Goal: Task Accomplishment & Management: Manage account settings

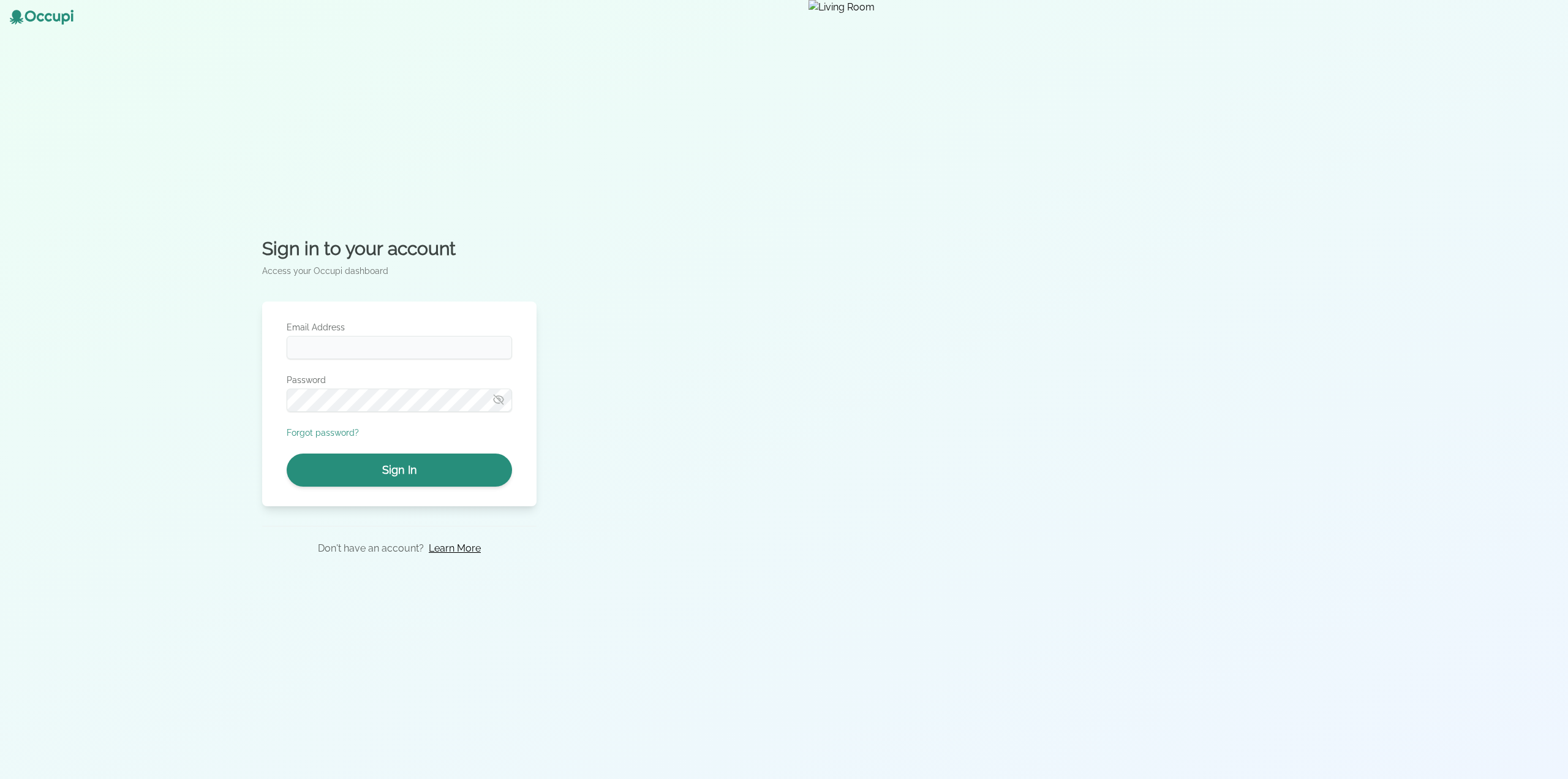
type input "**********"
click at [470, 463] on button "Sign In" at bounding box center [400, 470] width 226 height 33
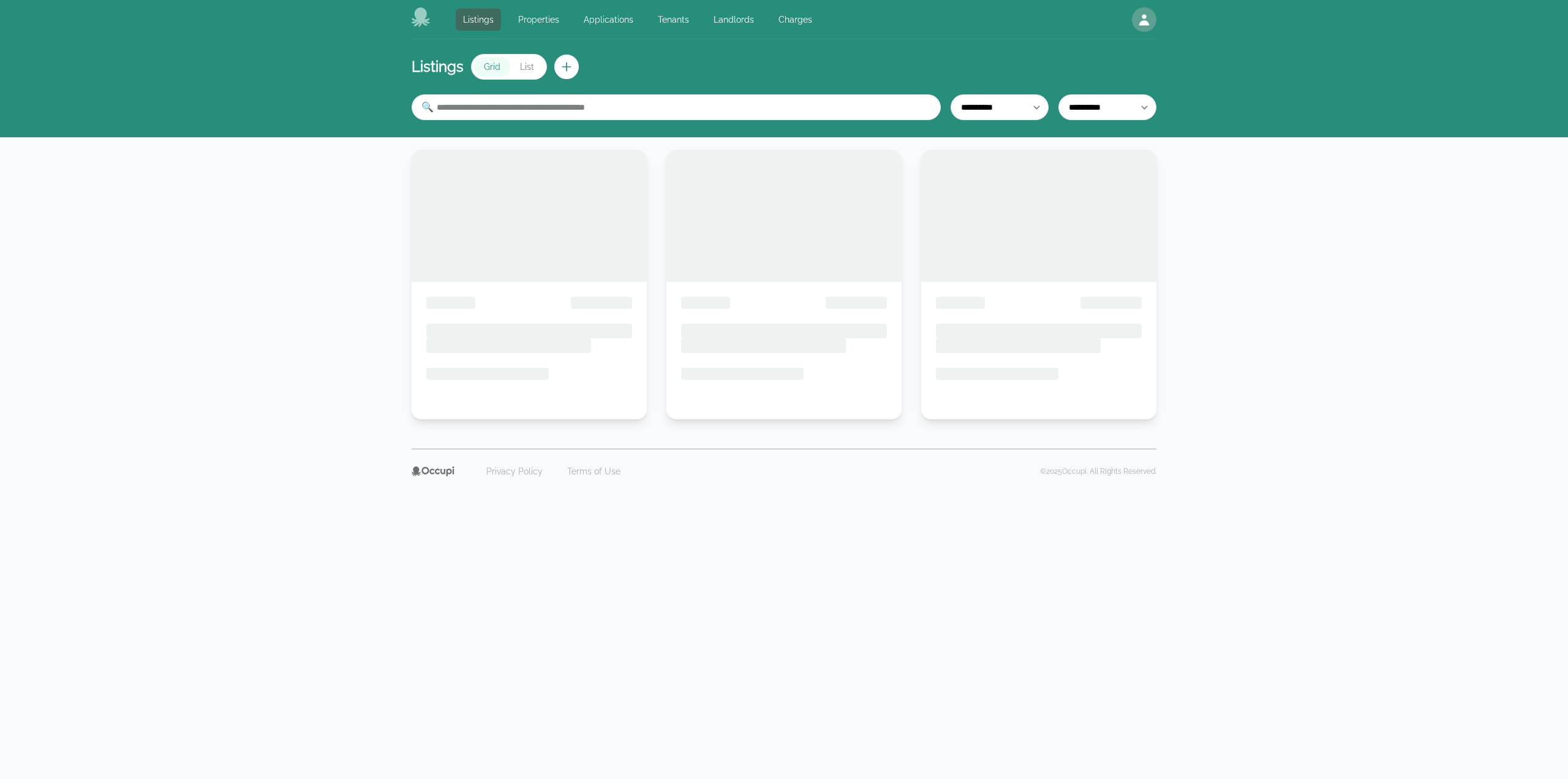
click at [722, 13] on link "Landlords" at bounding box center [733, 20] width 55 height 22
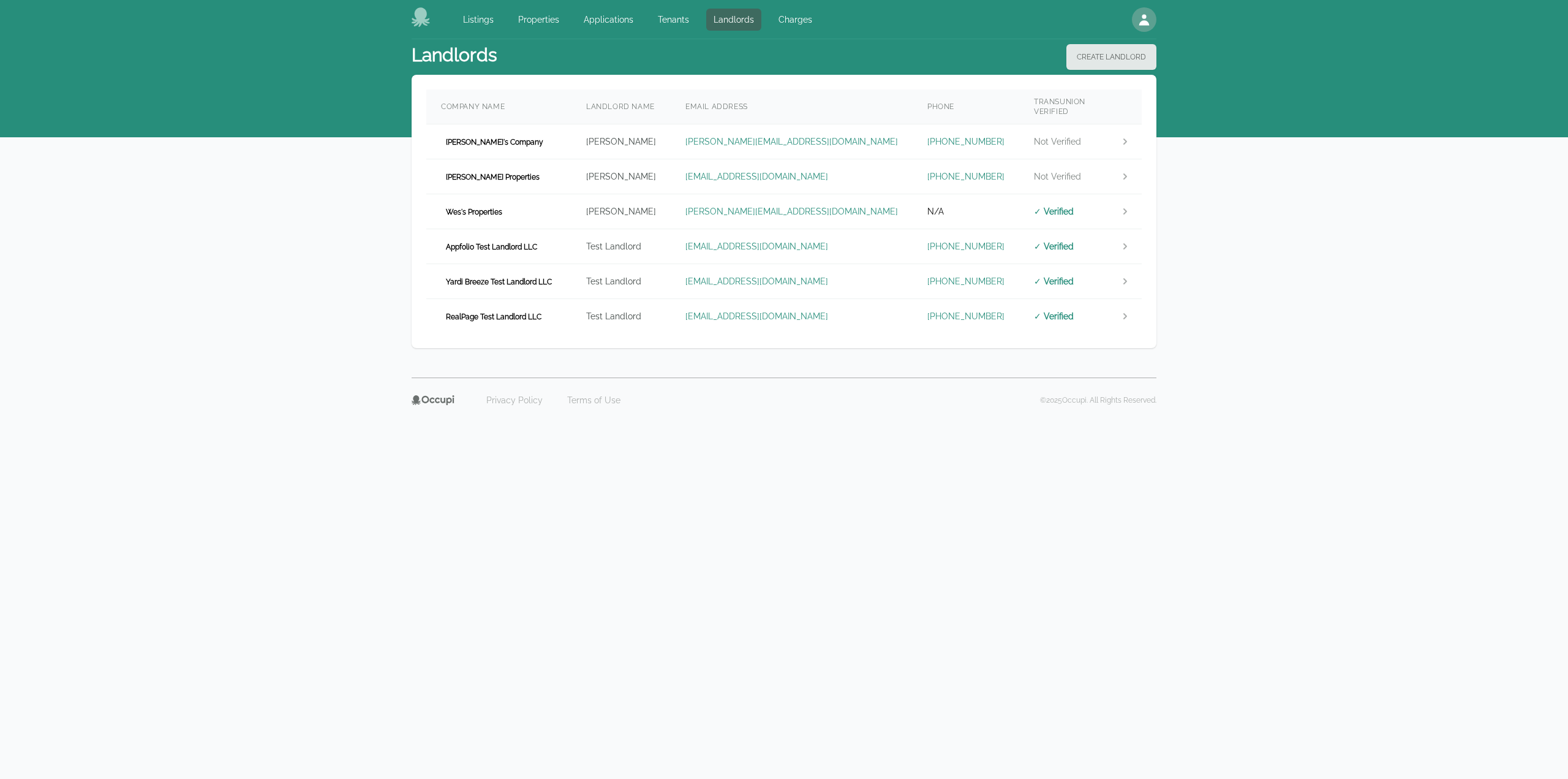
click at [865, 55] on header "Landlords Create Landlord" at bounding box center [784, 57] width 745 height 36
click at [535, 264] on td "Yardi Breeze Test Landlord LLC" at bounding box center [499, 281] width 146 height 35
click at [551, 244] on td "Appfolio Test Landlord LLC" at bounding box center [499, 246] width 146 height 35
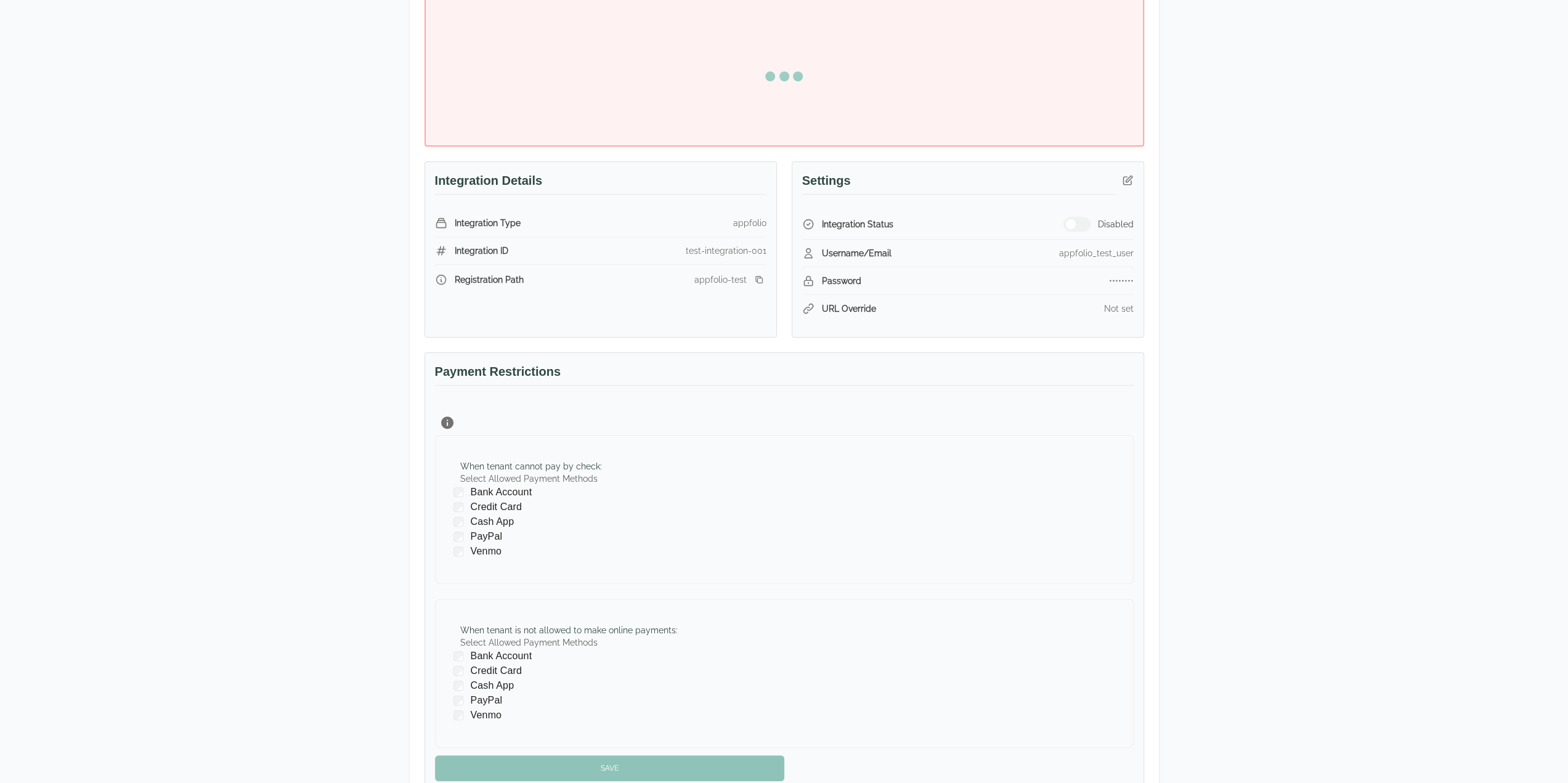
scroll to position [308, 0]
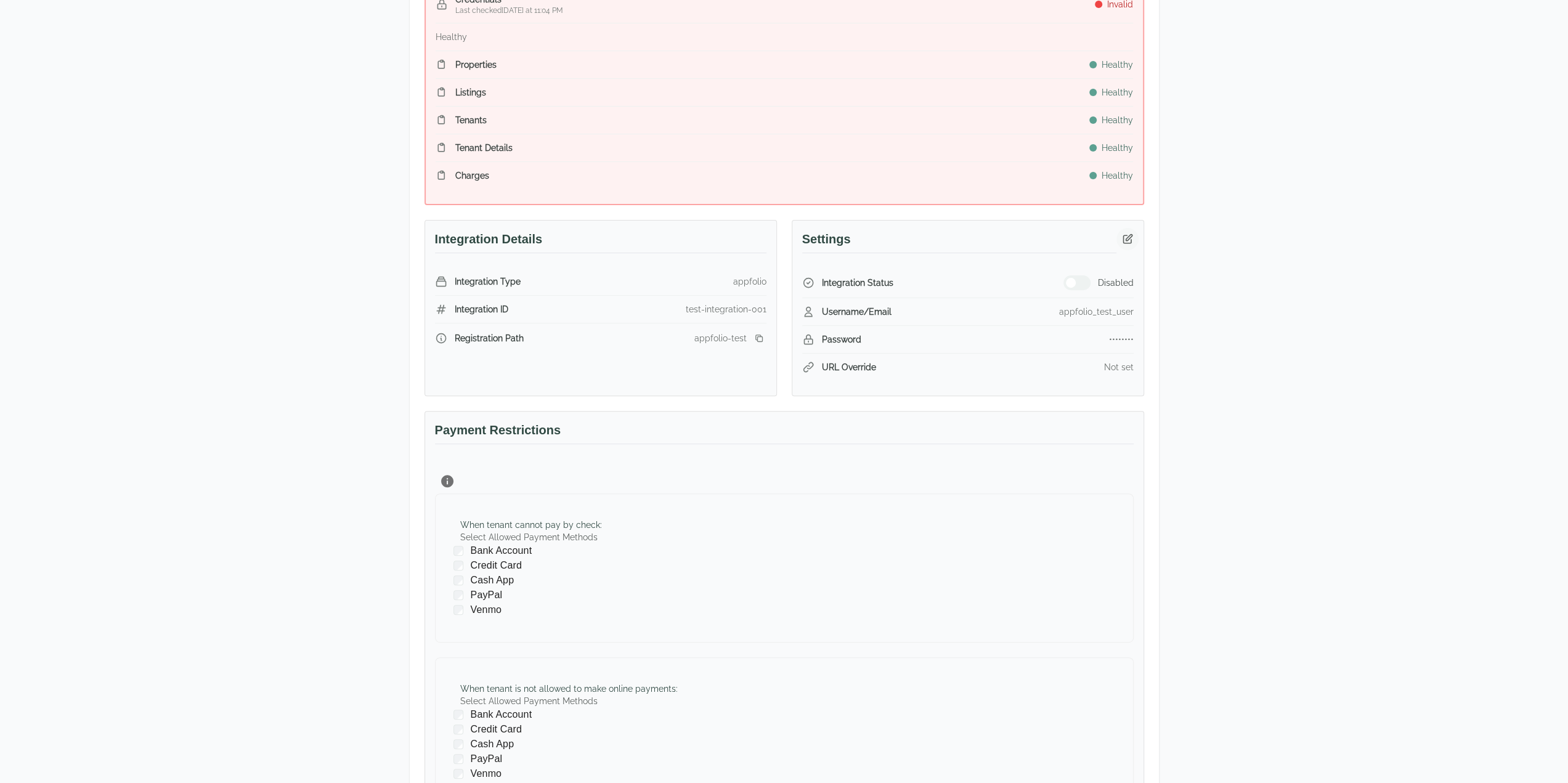
click at [1122, 239] on icon "button" at bounding box center [1128, 239] width 13 height 12
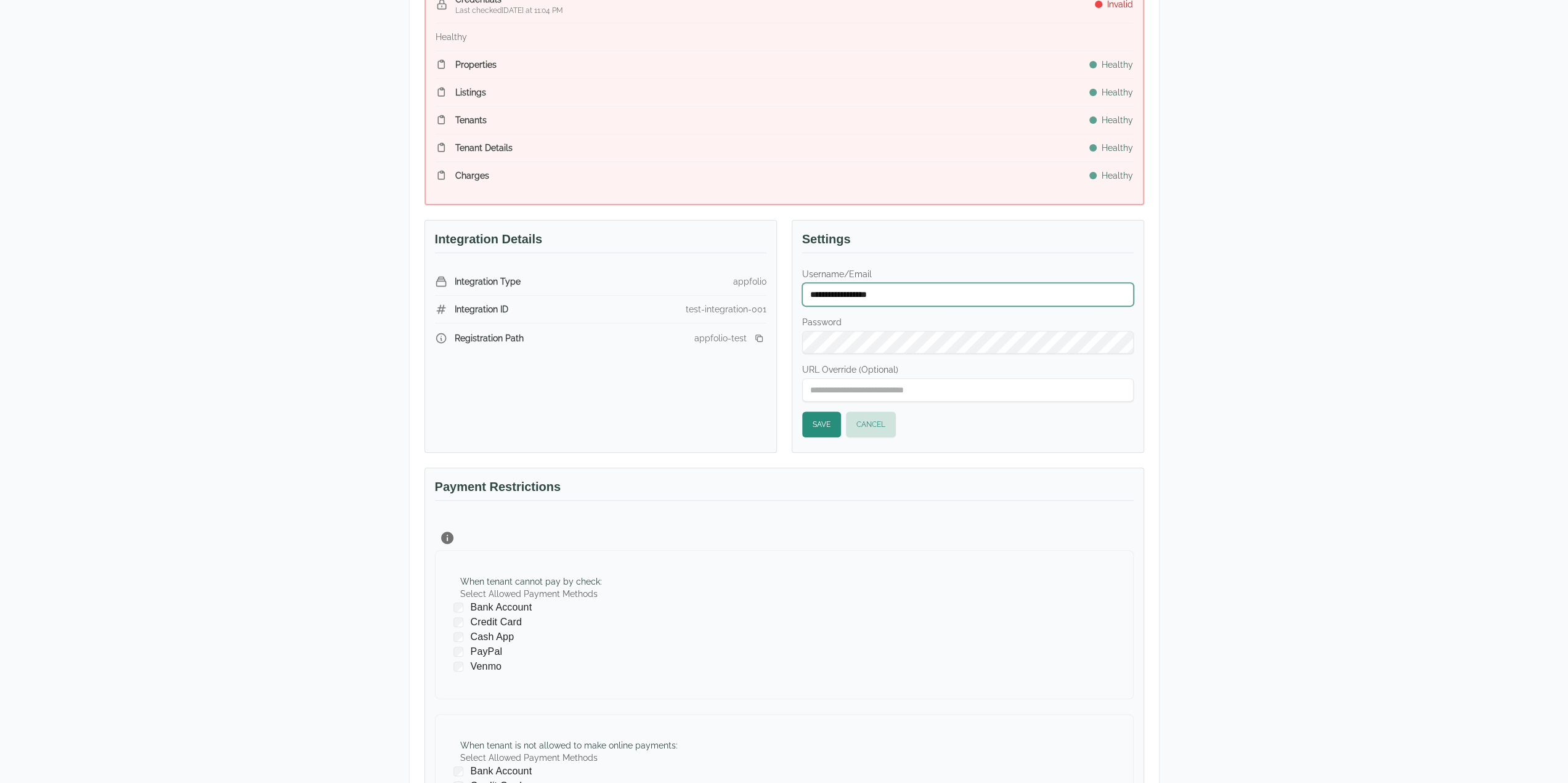
click at [902, 286] on input "**********" at bounding box center [967, 295] width 331 height 23
type input "**********"
click at [831, 417] on button "Save" at bounding box center [821, 424] width 38 height 26
click at [1314, 304] on div "**********" at bounding box center [784, 344] width 1568 height 1225
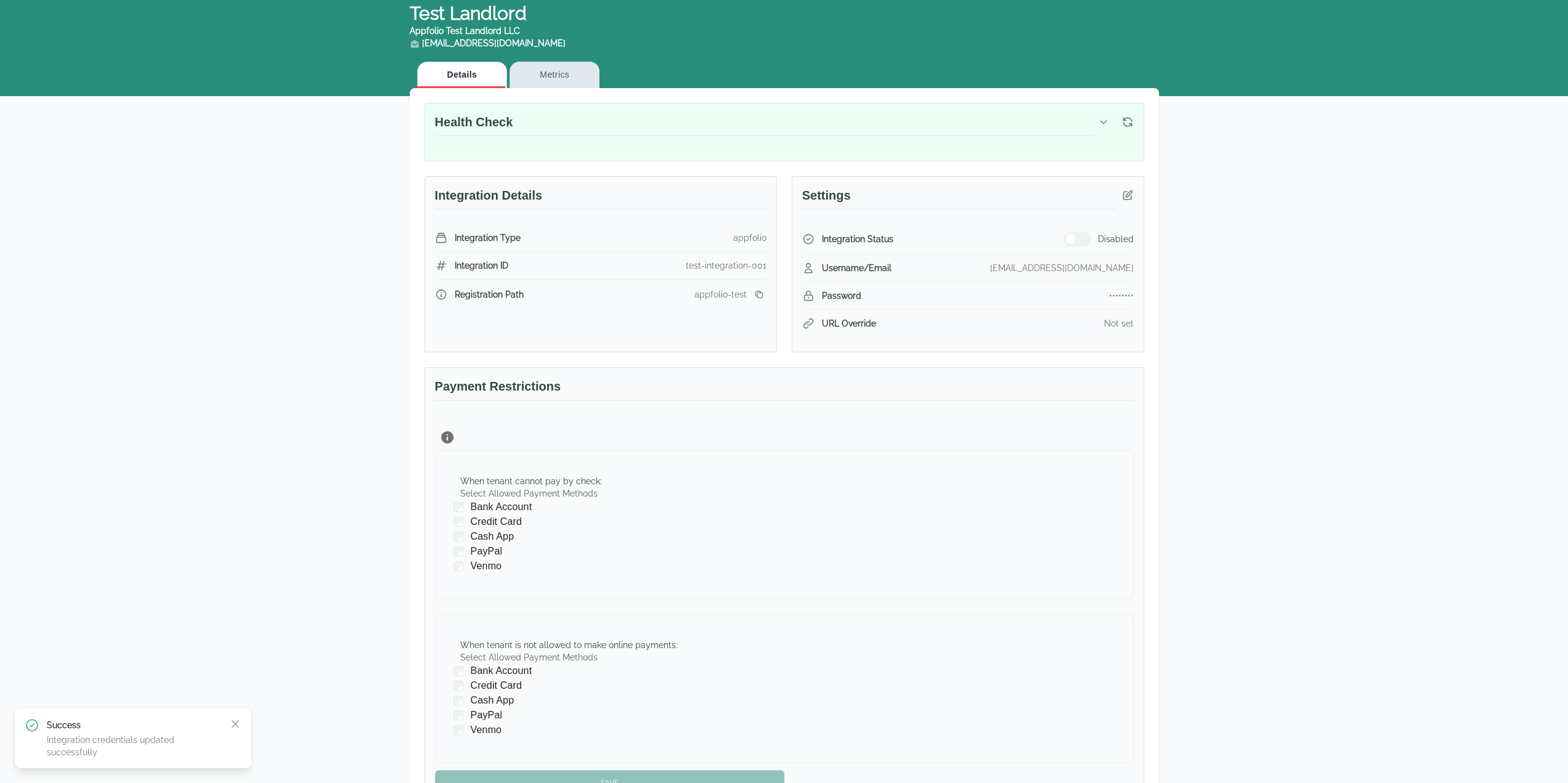
scroll to position [0, 0]
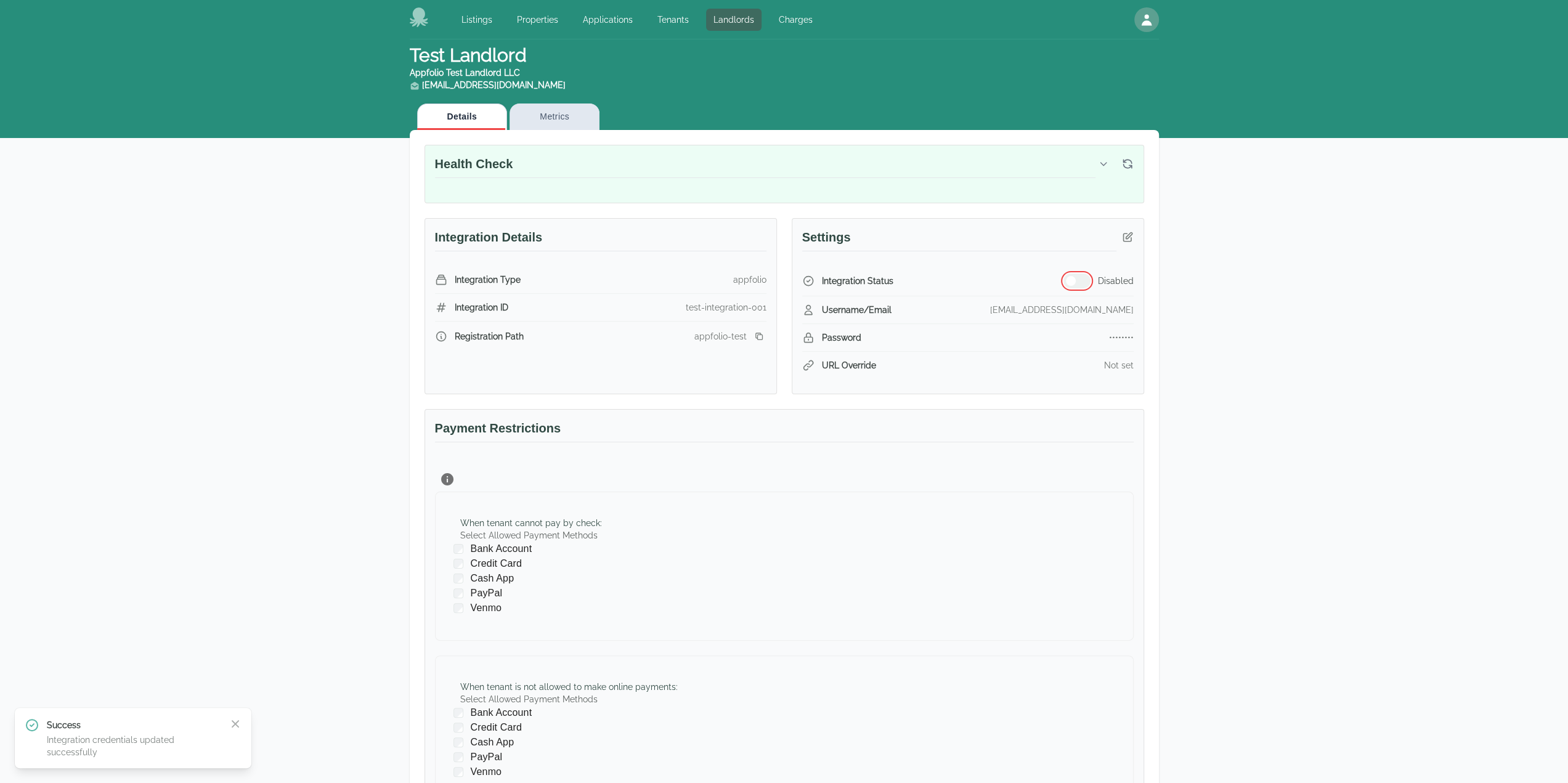
click at [1077, 281] on button "button" at bounding box center [1077, 280] width 27 height 15
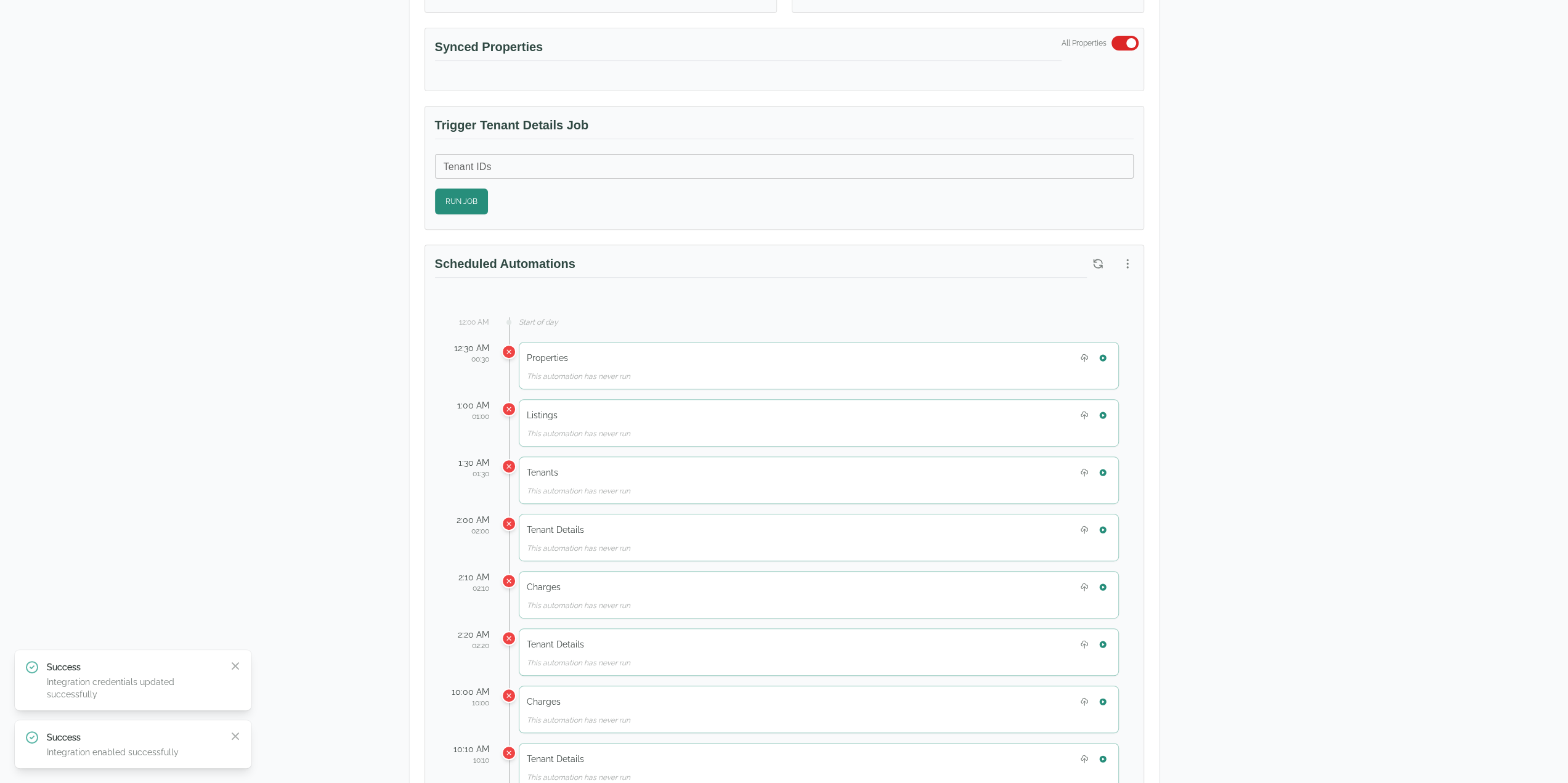
scroll to position [493, 0]
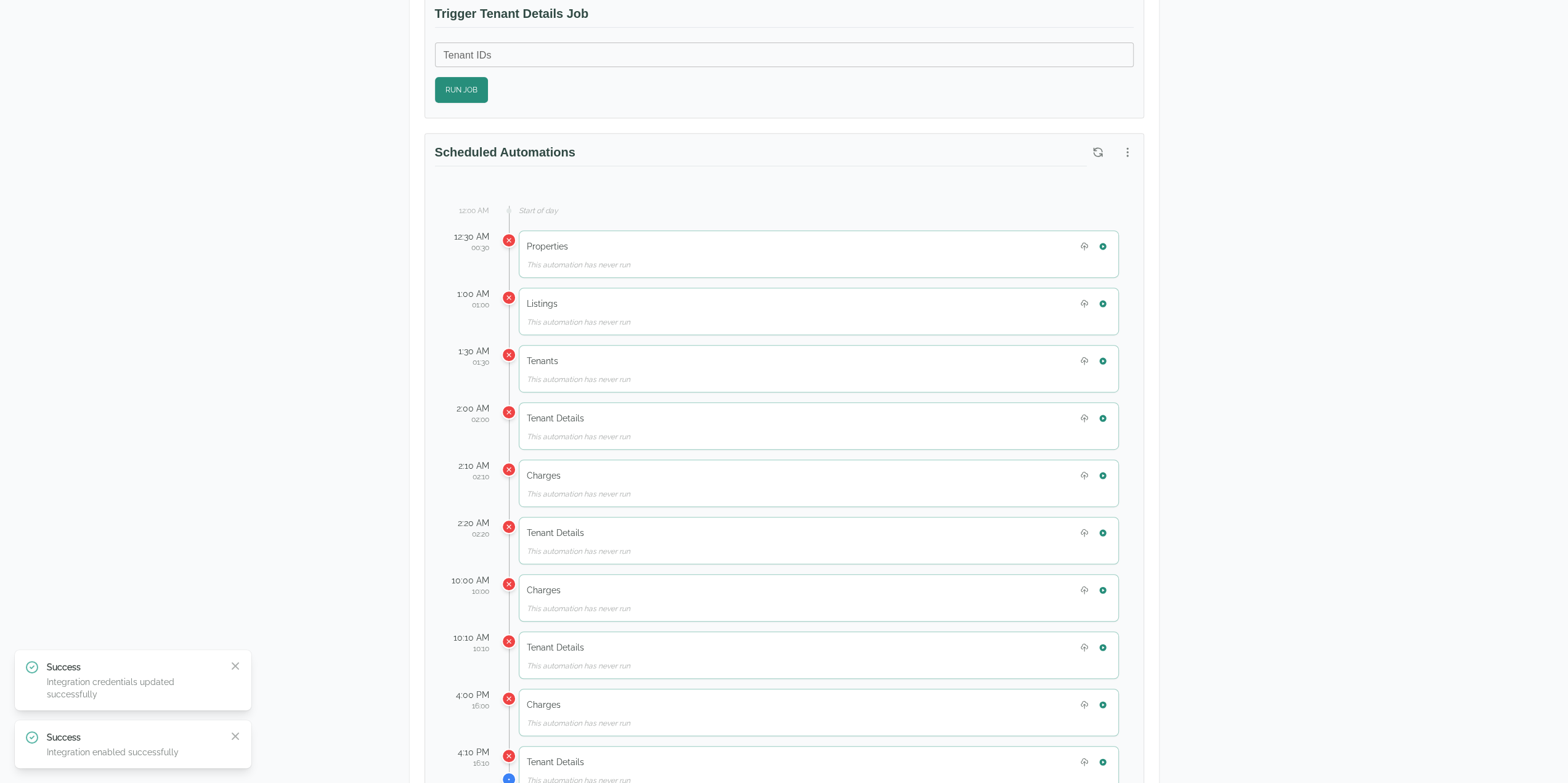
click at [1391, 343] on div "Test Landlord Appfolio Test Landlord LLC [EMAIL_ADDRESS][DOMAIN_NAME] Details M…" at bounding box center [784, 506] width 1568 height 1920
click at [1355, 317] on div "Test Landlord Appfolio Test Landlord LLC [EMAIL_ADDRESS][DOMAIN_NAME] Details M…" at bounding box center [784, 506] width 1568 height 1920
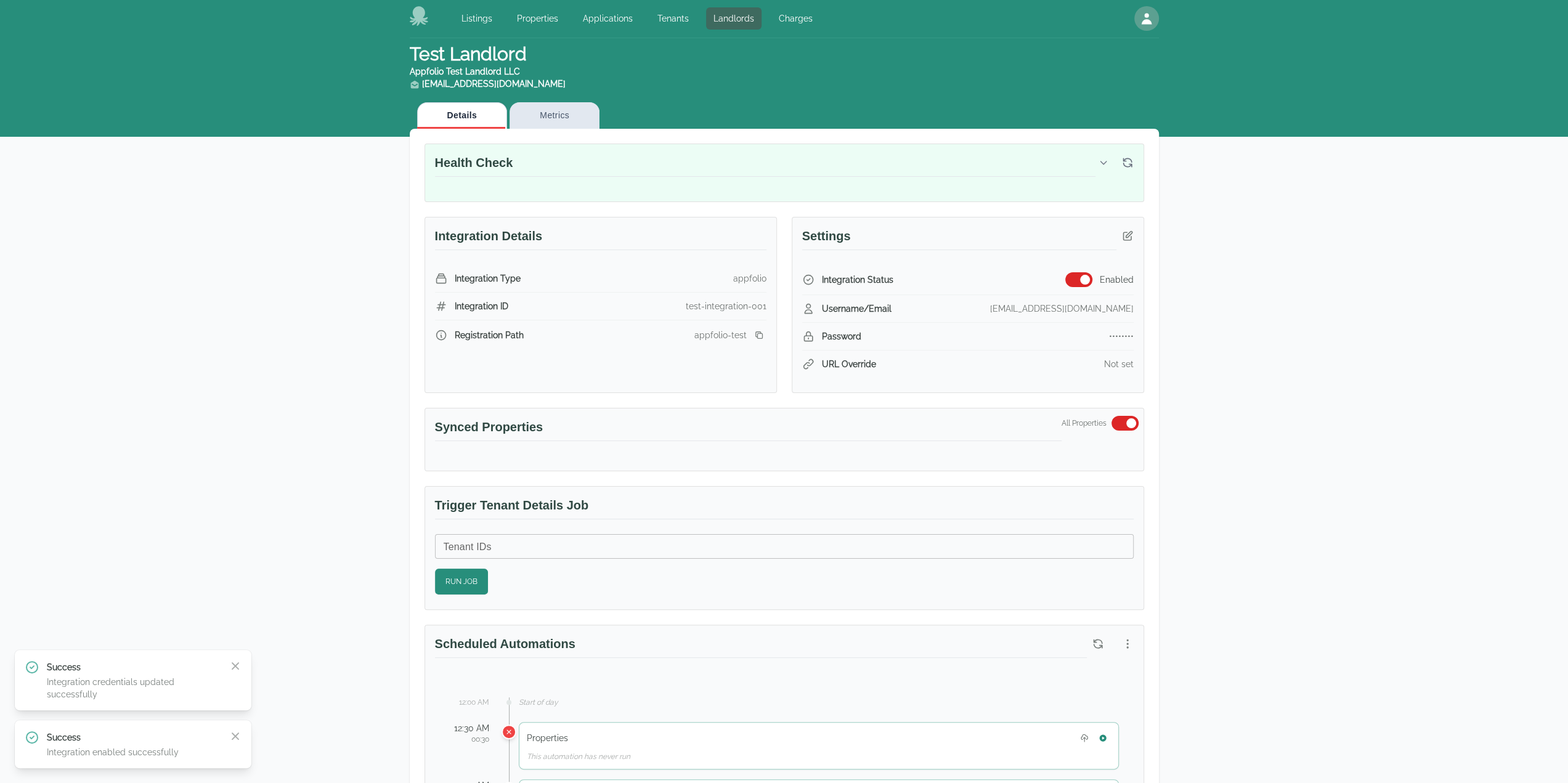
scroll to position [0, 0]
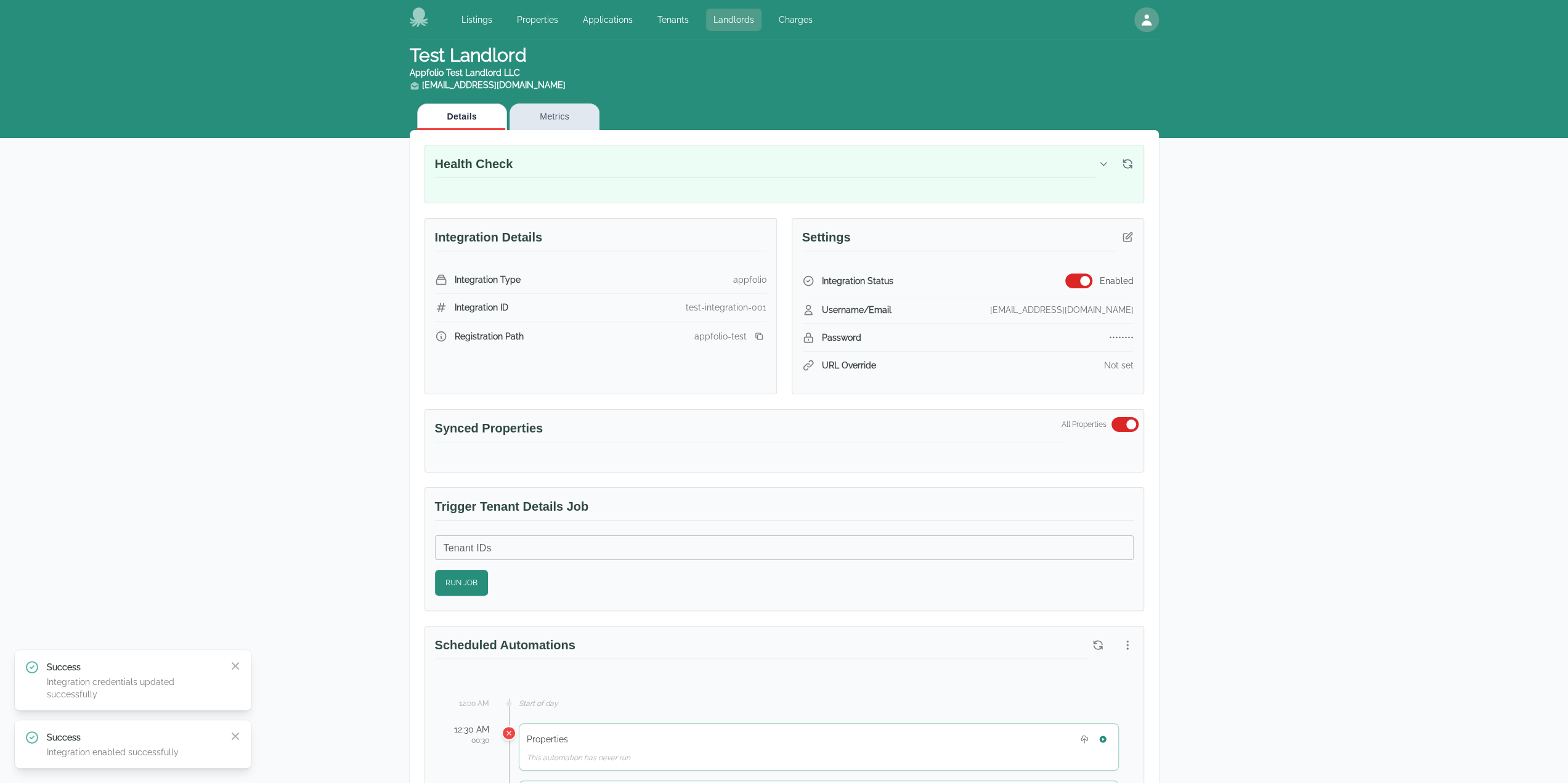
click at [720, 12] on link "Landlords" at bounding box center [734, 20] width 55 height 22
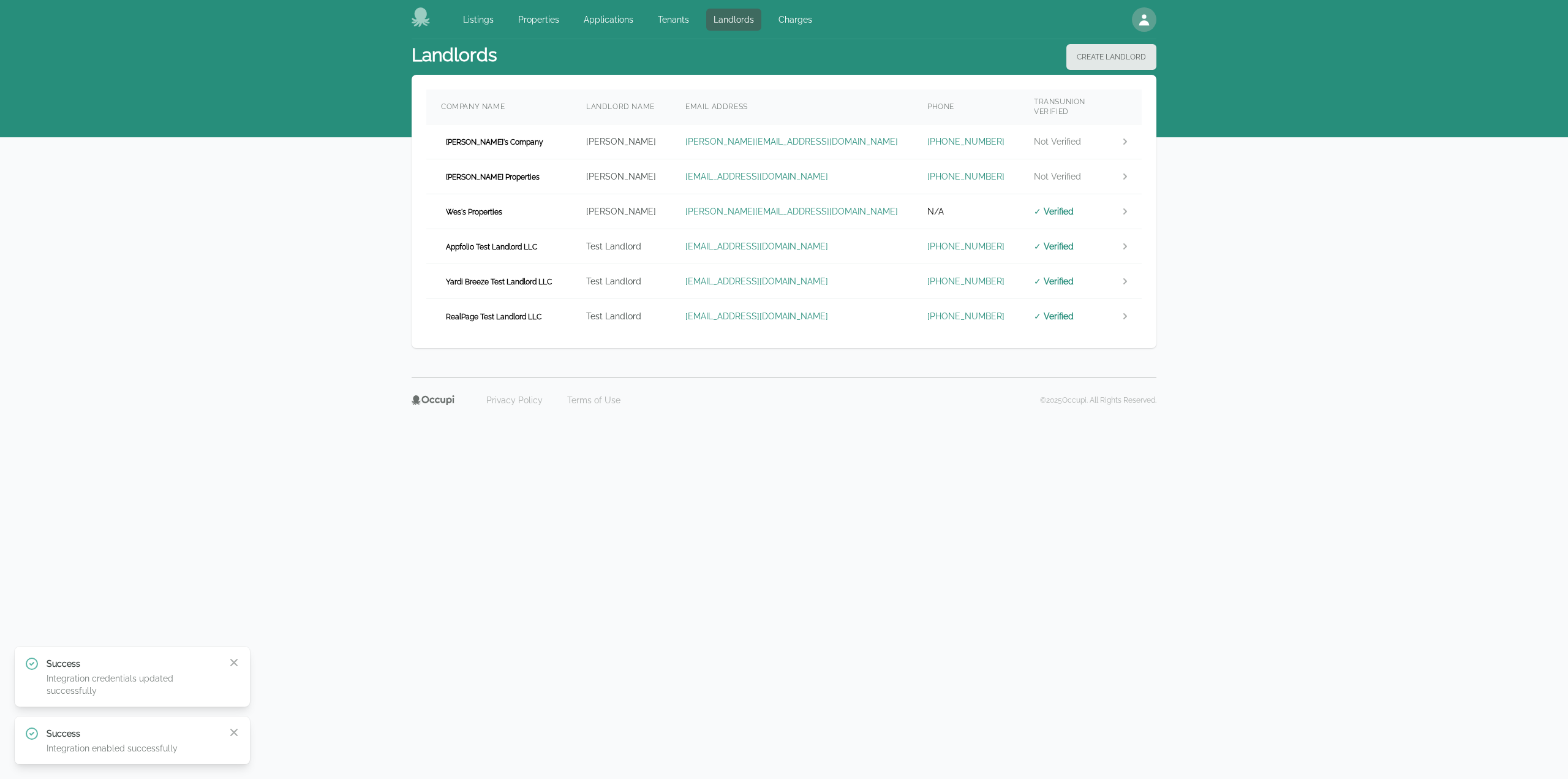
click at [564, 266] on td "Yardi Breeze Test Landlord LLC" at bounding box center [499, 281] width 146 height 35
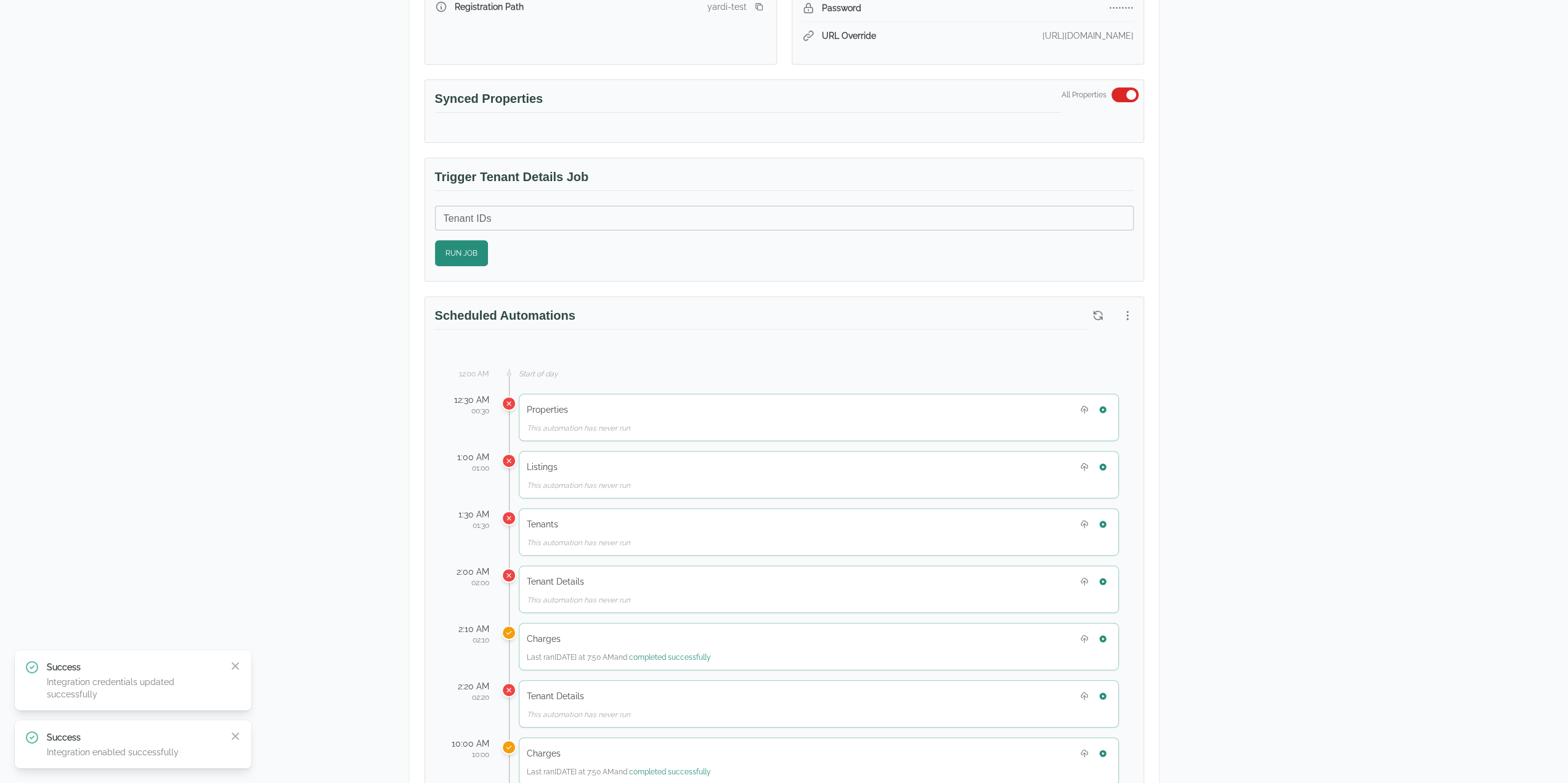
scroll to position [431, 0]
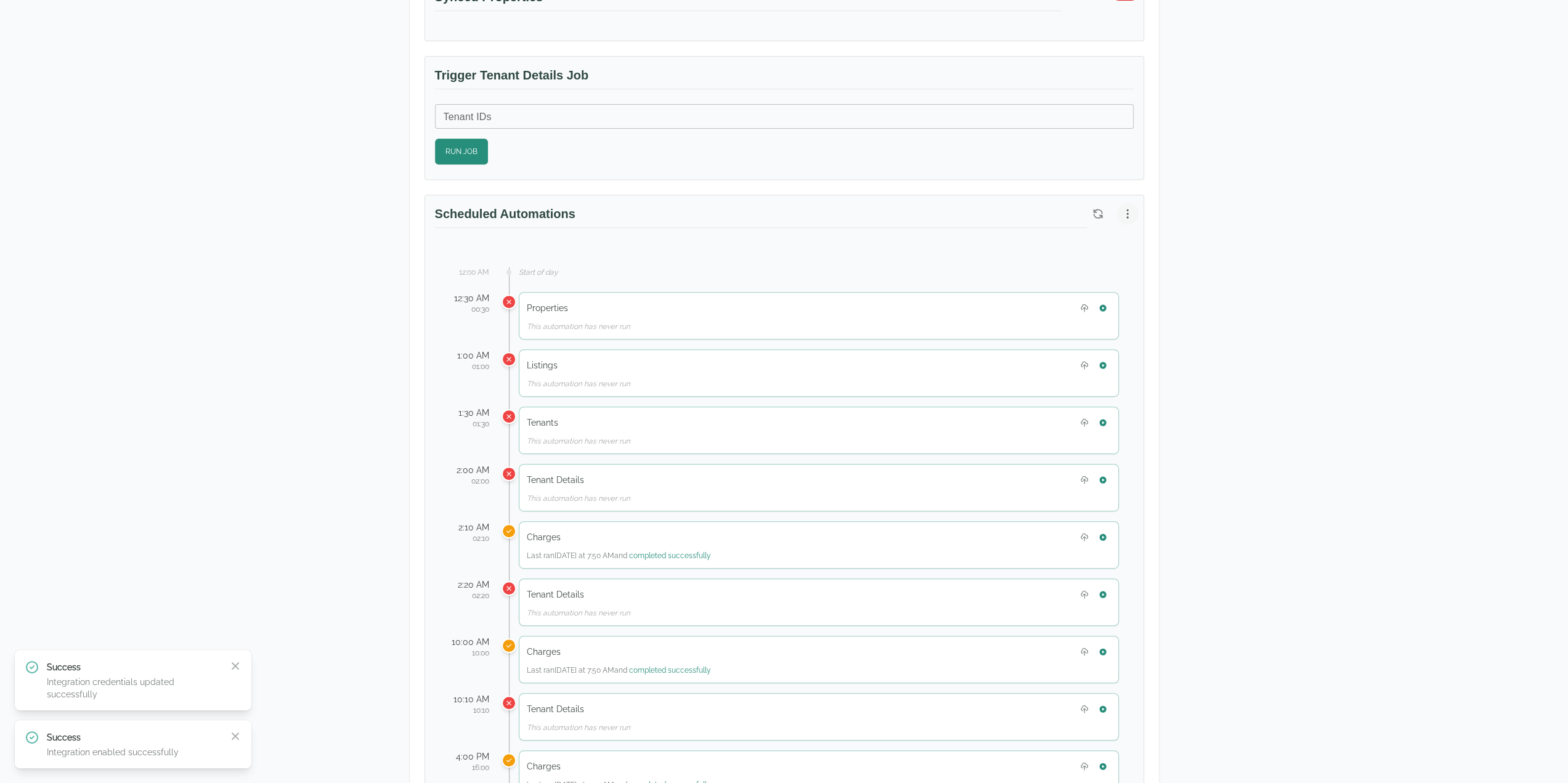
click at [1129, 216] on button "button" at bounding box center [1127, 213] width 22 height 22
click at [1104, 235] on span "Reset to Default Schedule" at bounding box center [1072, 237] width 117 height 15
